Goal: Task Accomplishment & Management: Manage account settings

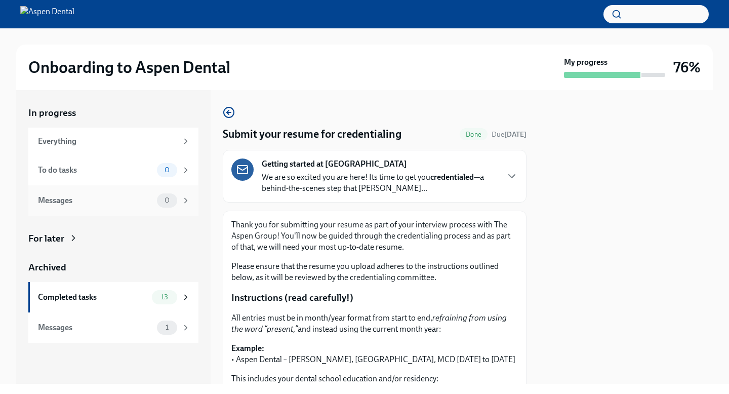
scroll to position [115, 0]
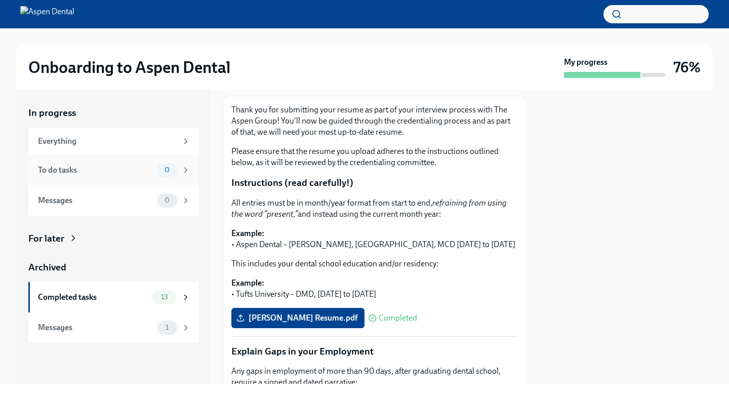
click at [92, 174] on div "To do tasks" at bounding box center [95, 170] width 115 height 11
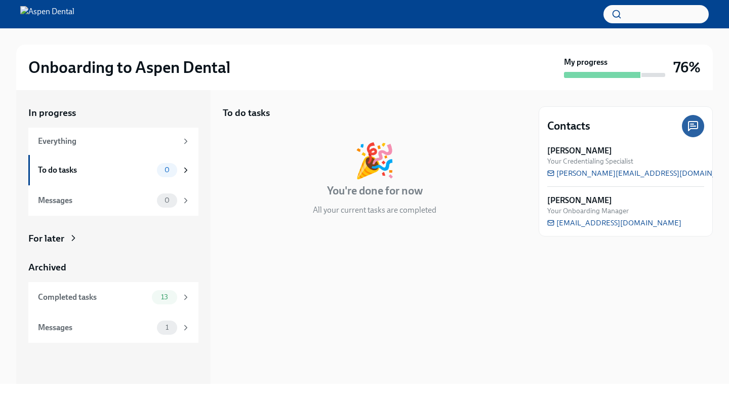
click at [651, 17] on button "button" at bounding box center [656, 14] width 105 height 18
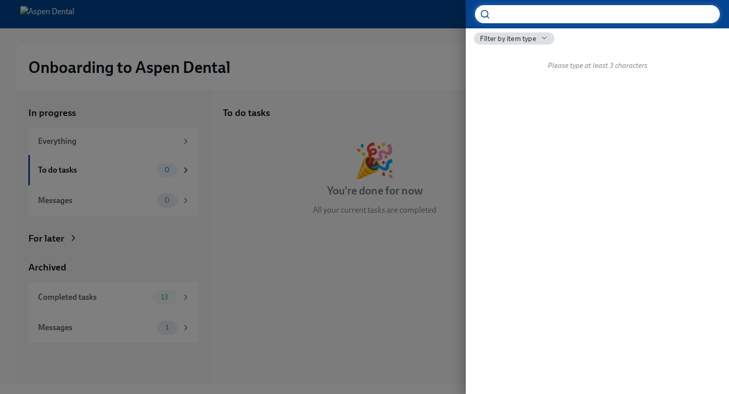
click at [503, 40] on span "Filter by item type" at bounding box center [508, 39] width 56 height 10
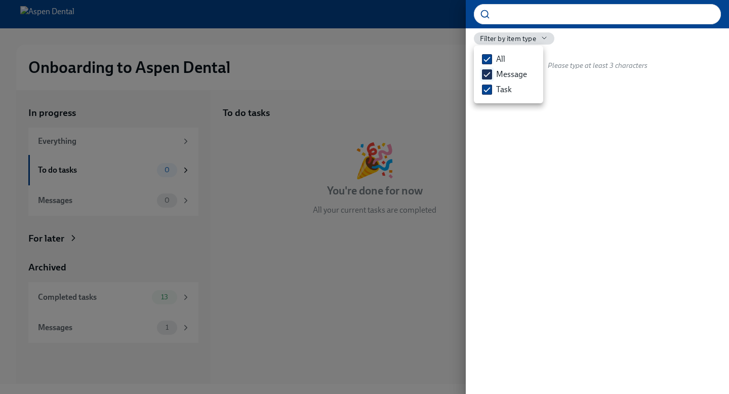
click at [487, 80] on span at bounding box center [487, 74] width 10 height 10
click at [487, 79] on input "Message" at bounding box center [487, 74] width 9 height 9
checkbox input "false"
click at [488, 94] on input "Task" at bounding box center [487, 89] width 9 height 9
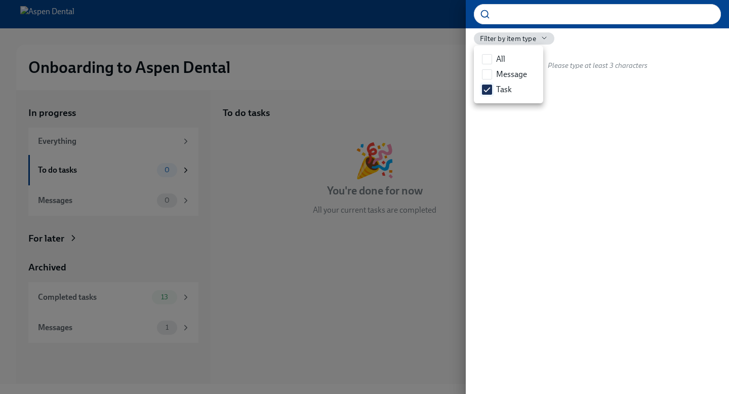
checkbox input "false"
click at [378, 133] on div at bounding box center [364, 197] width 729 height 394
click at [484, 12] on icon at bounding box center [485, 14] width 10 height 10
click at [510, 35] on span "Filter by item type" at bounding box center [508, 39] width 56 height 10
click at [415, 55] on div at bounding box center [364, 197] width 729 height 394
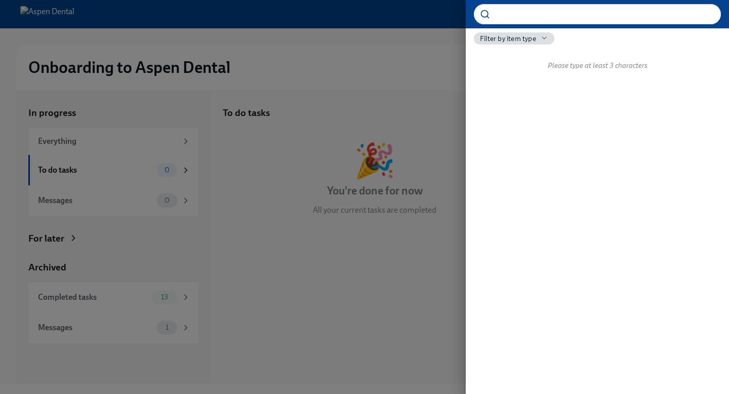
click at [311, 97] on div at bounding box center [364, 197] width 729 height 394
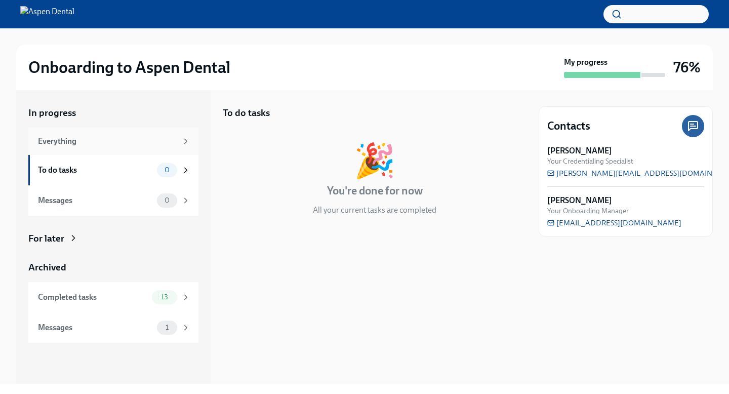
click at [110, 147] on div "Everything" at bounding box center [107, 141] width 139 height 11
